Goal: Find specific page/section: Find specific page/section

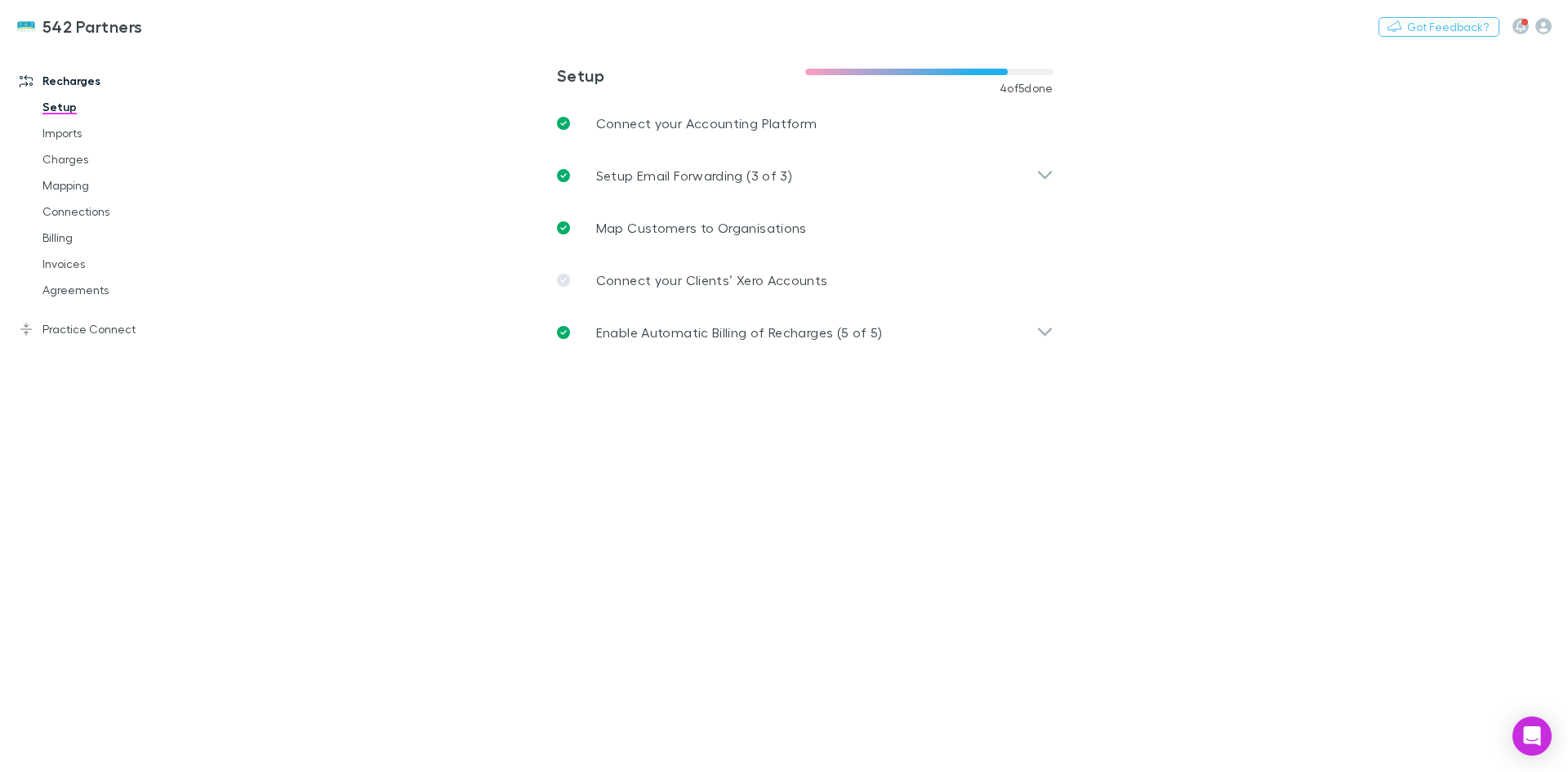
click at [69, 289] on link "Agreements" at bounding box center [123, 290] width 195 height 26
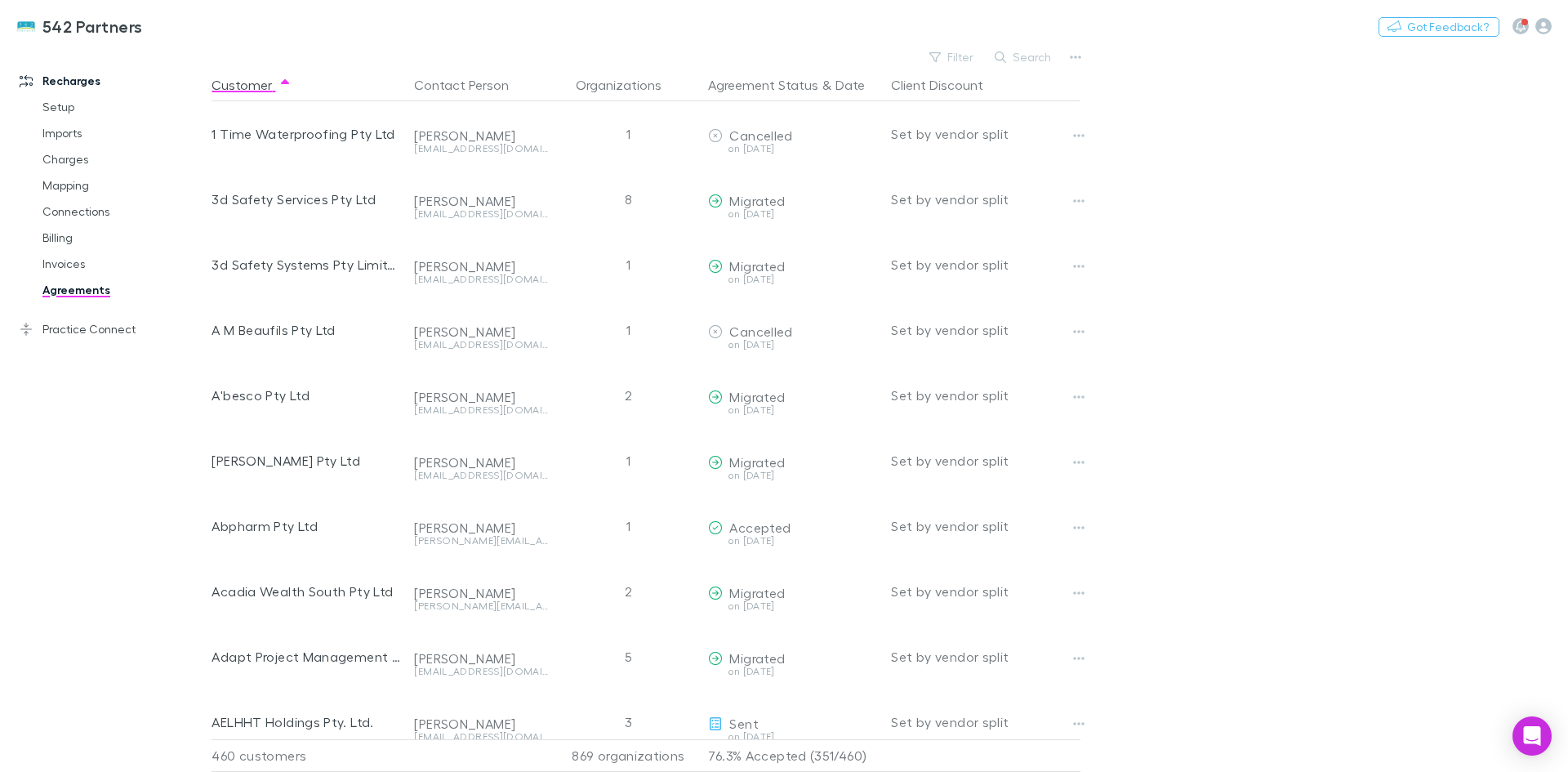
click at [1031, 58] on button "Search" at bounding box center [1024, 57] width 74 height 19
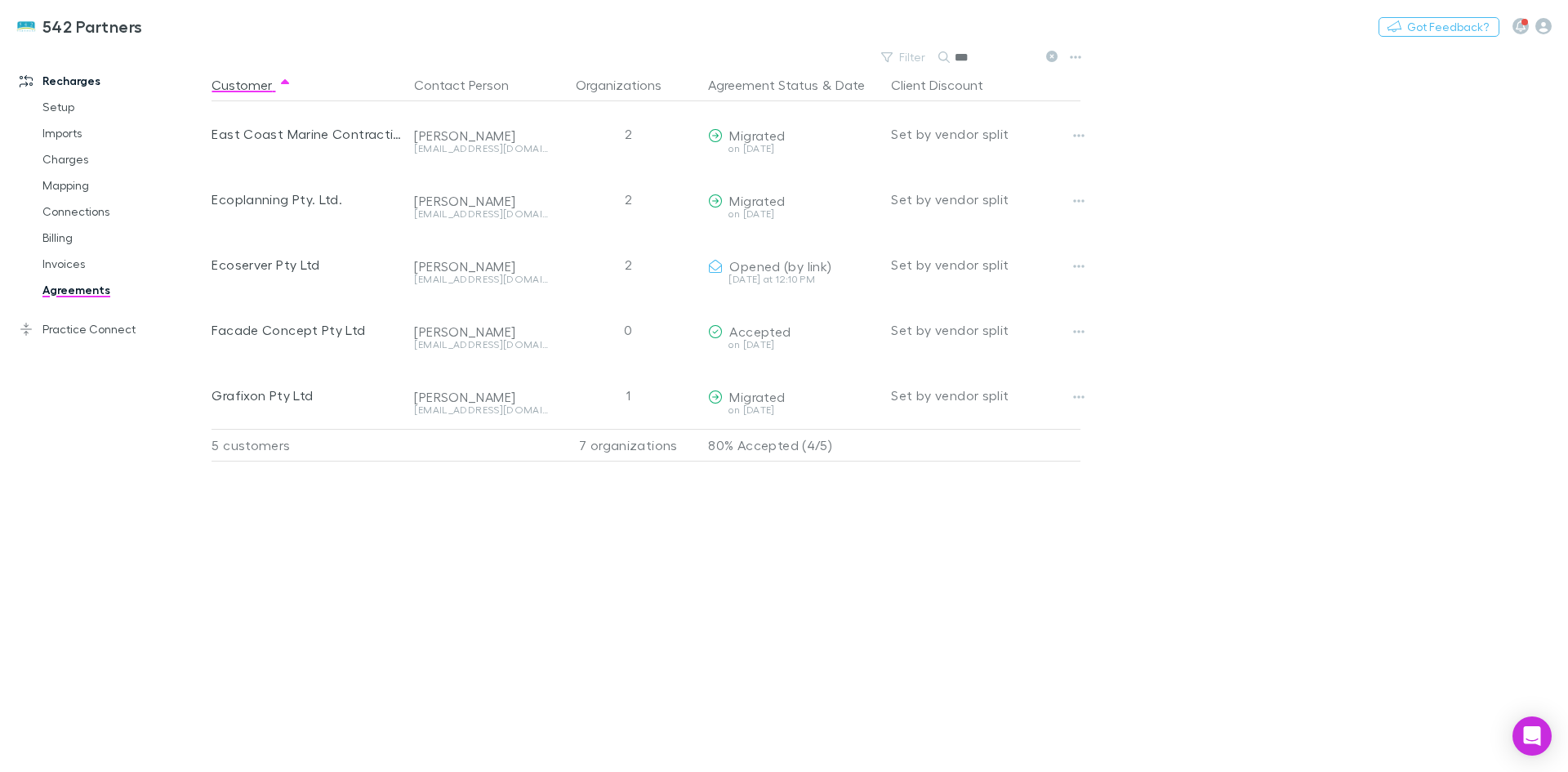
type input "***"
